Goal: Check status: Check status

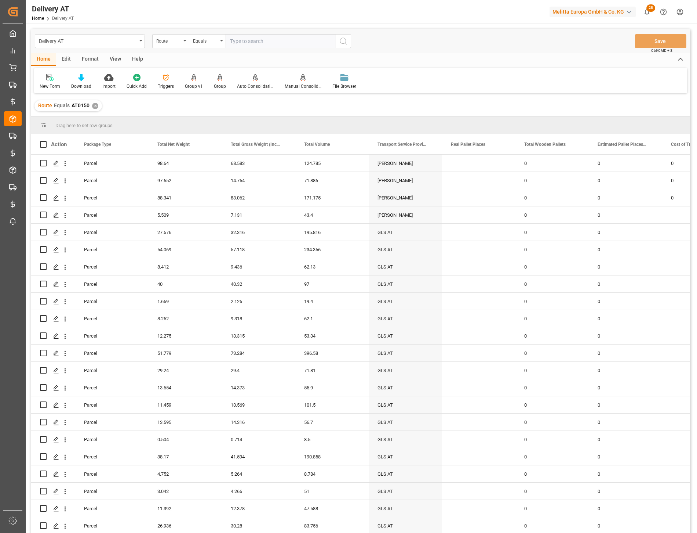
scroll to position [0, 1835]
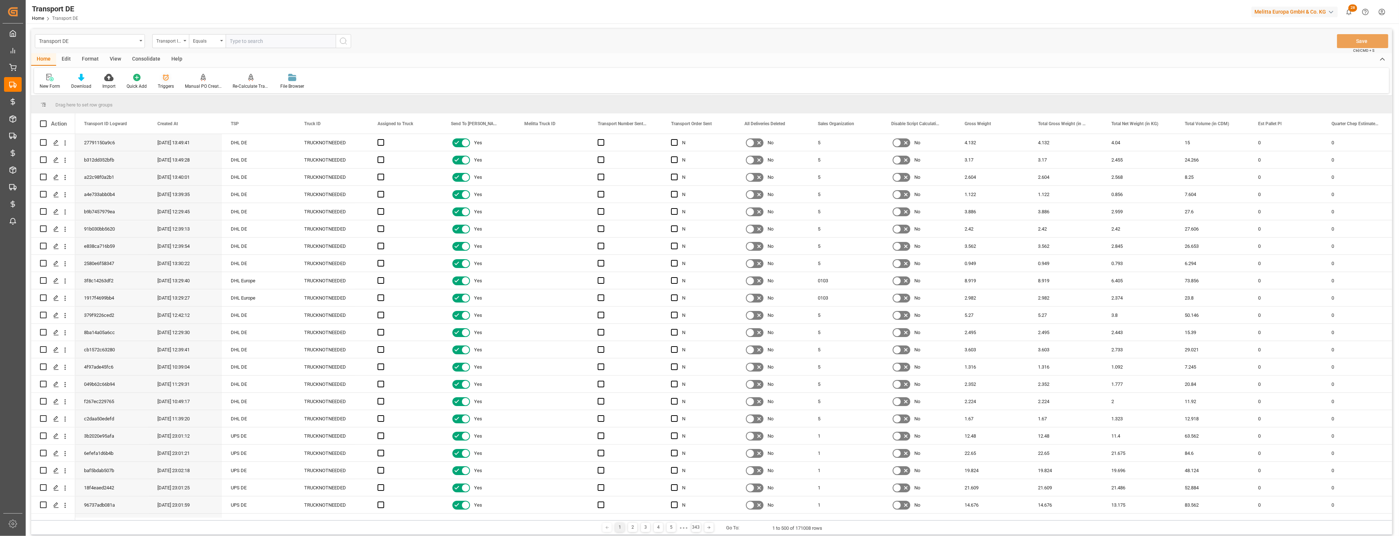
click at [154, 80] on div "Triggers" at bounding box center [165, 81] width 27 height 16
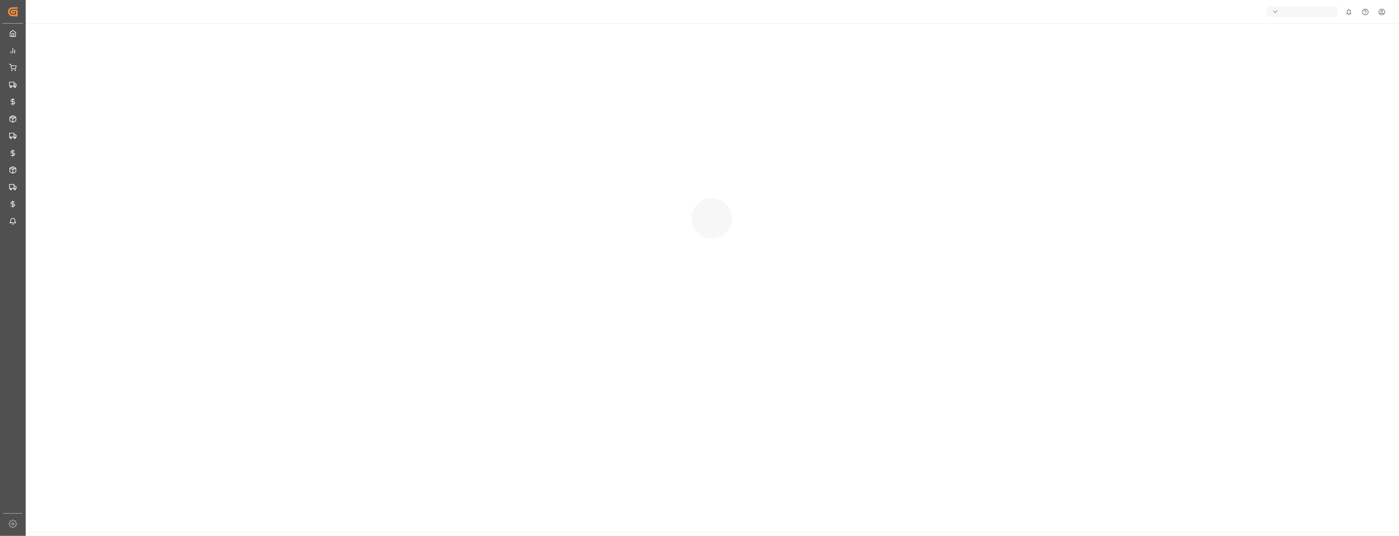
click at [164, 79] on div at bounding box center [712, 210] width 1372 height 375
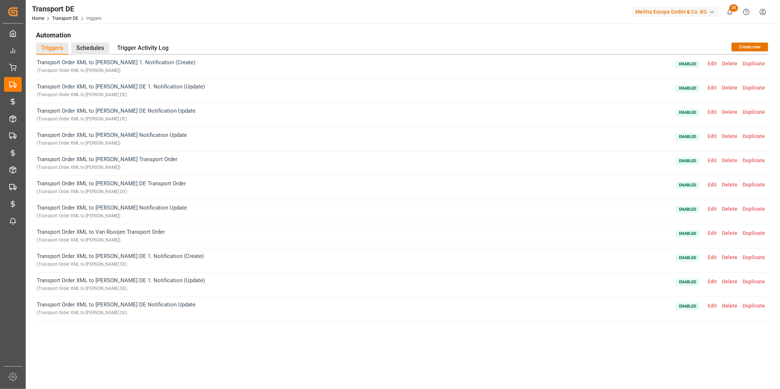
click at [85, 47] on div "Schedules" at bounding box center [90, 49] width 38 height 12
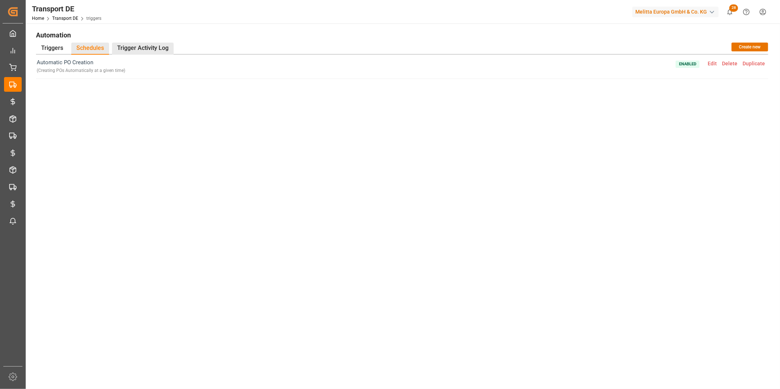
click at [144, 44] on div "Trigger Activity Log" at bounding box center [143, 49] width 62 height 12
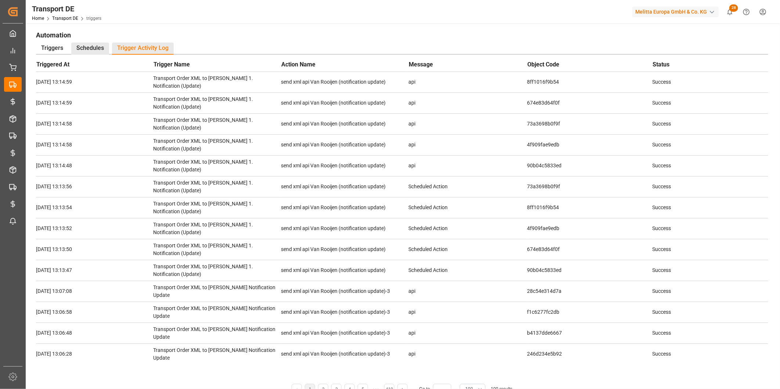
click at [82, 43] on div "Schedules" at bounding box center [90, 49] width 38 height 12
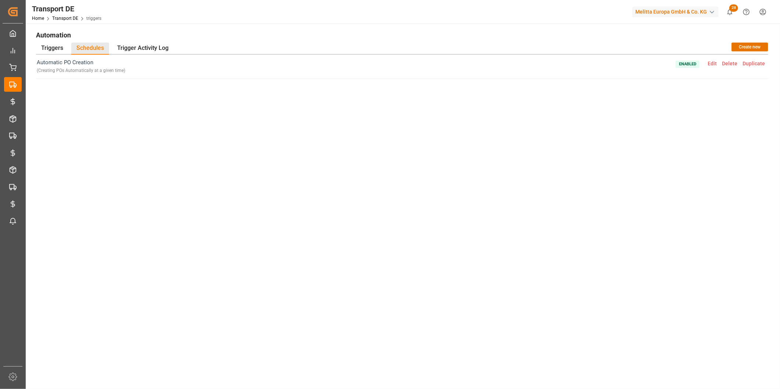
click at [697, 64] on span "Edit" at bounding box center [712, 64] width 14 height 6
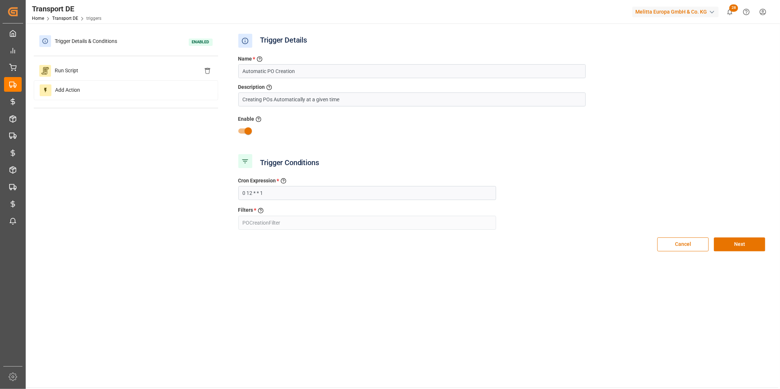
type input "PO Creation Filter"
drag, startPoint x: 295, startPoint y: 197, endPoint x: 211, endPoint y: 196, distance: 83.7
click at [211, 196] on div "Trigger Details & Conditions Enabled Run Script Add Action Trigger Details Name…" at bounding box center [402, 146] width 736 height 228
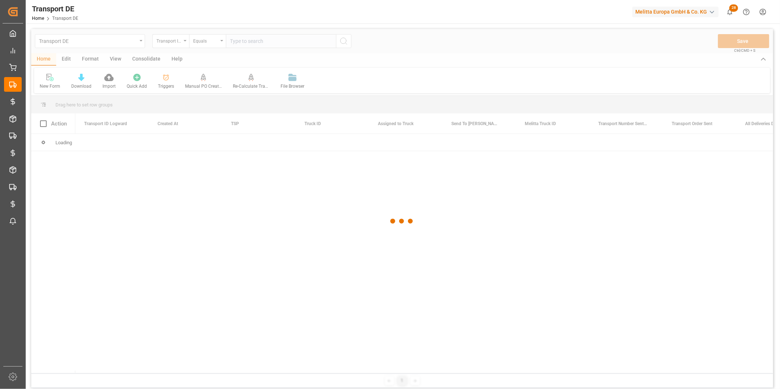
click at [164, 81] on div at bounding box center [401, 221] width 741 height 385
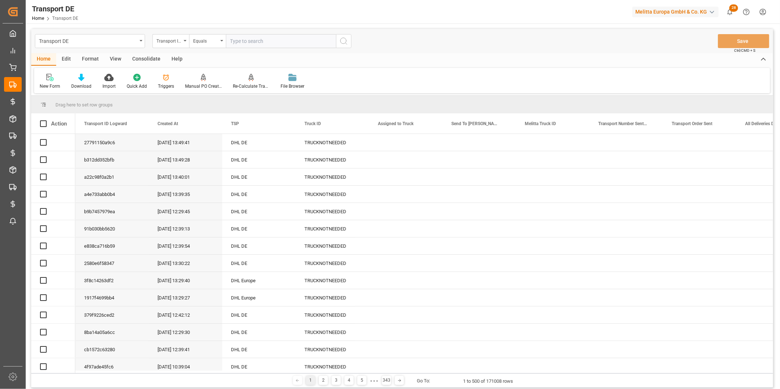
click at [163, 79] on icon at bounding box center [165, 77] width 7 height 7
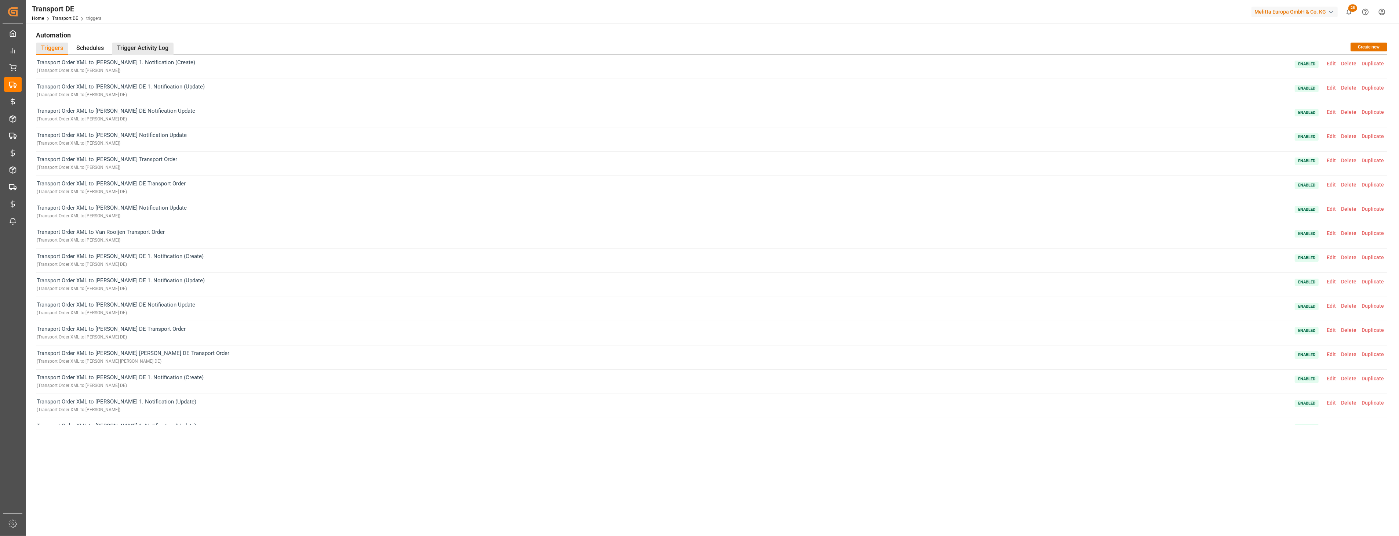
click at [127, 49] on div "Trigger Activity Log" at bounding box center [143, 49] width 62 height 12
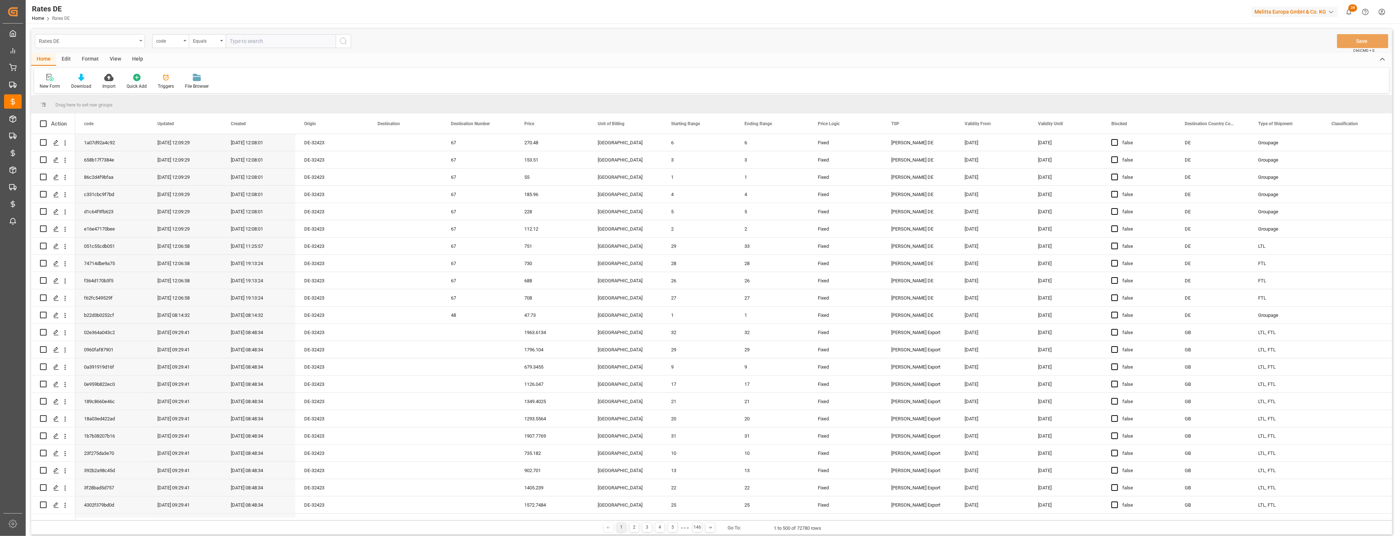
click at [101, 41] on div "Rates DE" at bounding box center [88, 40] width 98 height 9
type input "purchase"
click at [93, 92] on div "Purchase Order Header DE" at bounding box center [89, 90] width 109 height 15
